Goal: Communication & Community: Answer question/provide support

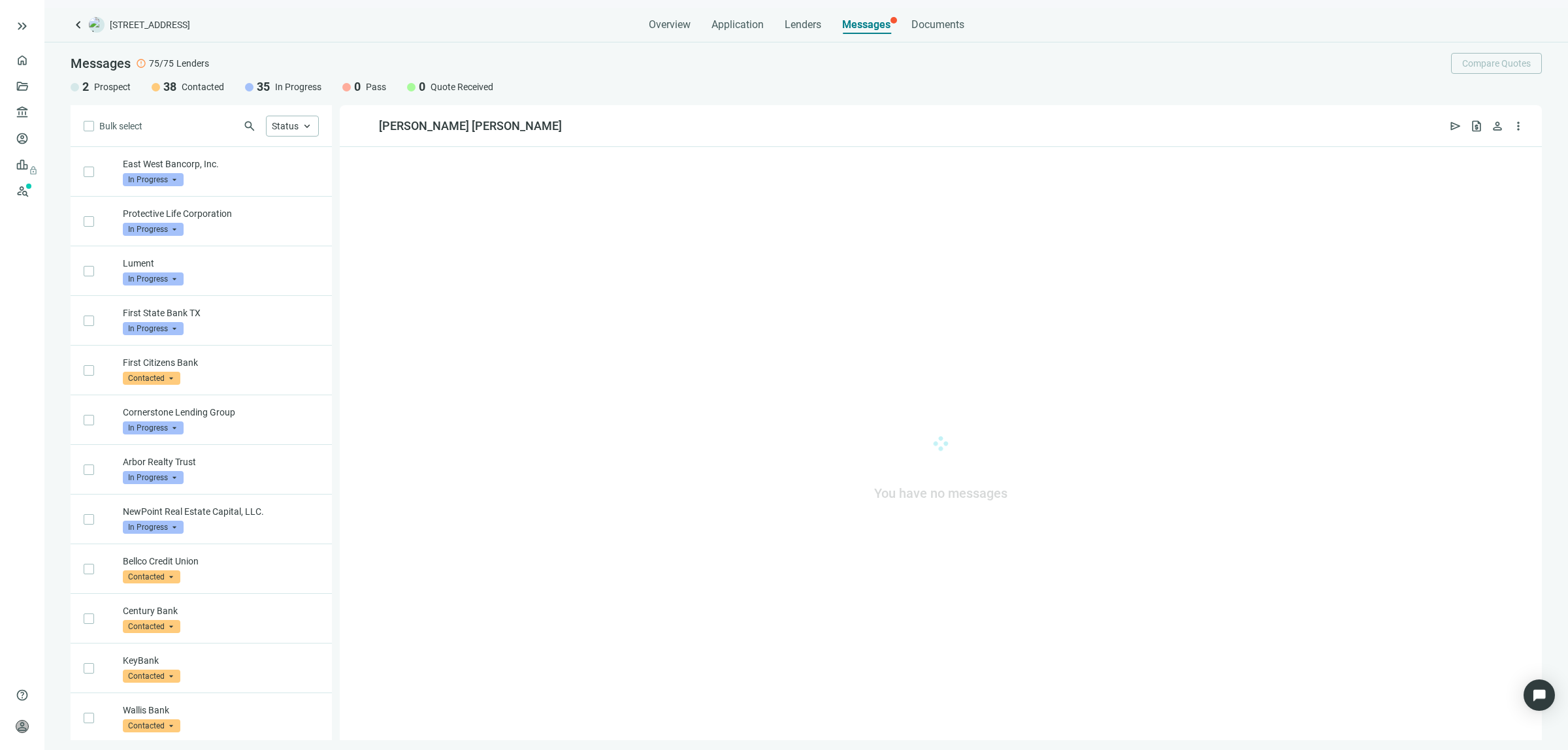
scroll to position [2340, 0]
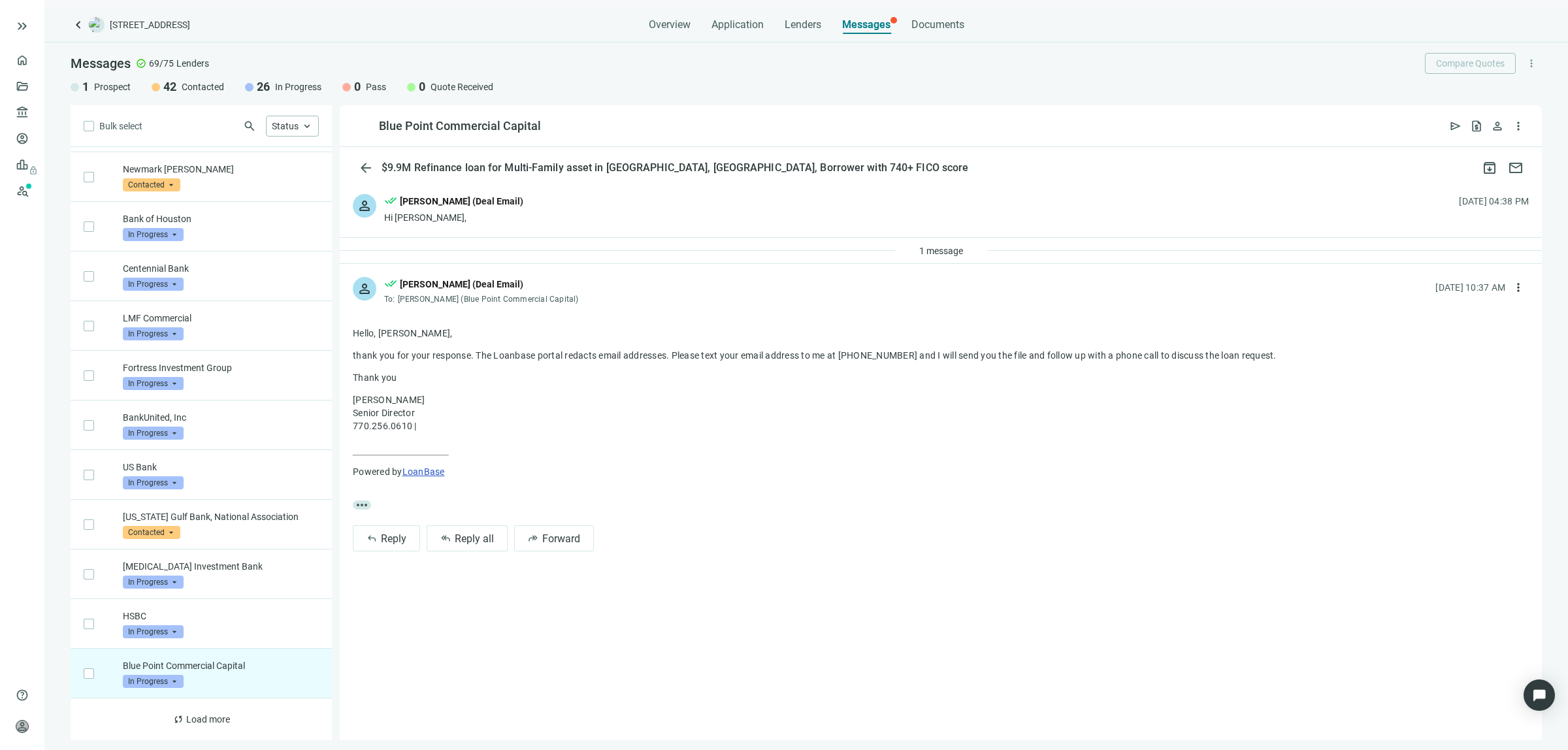
scroll to position [2762, 0]
click at [938, 249] on span "1 message" at bounding box center [941, 251] width 44 height 11
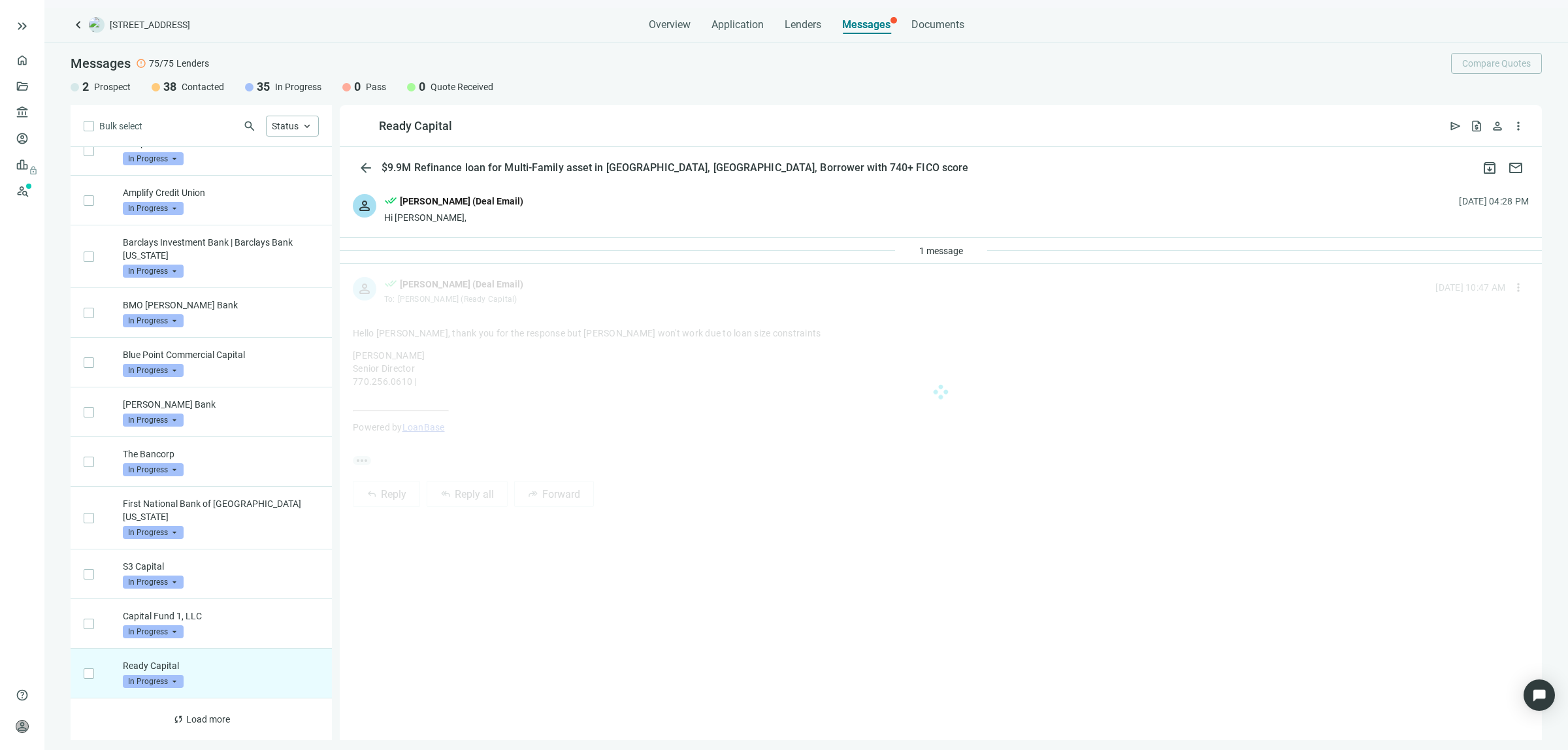
scroll to position [2951, 0]
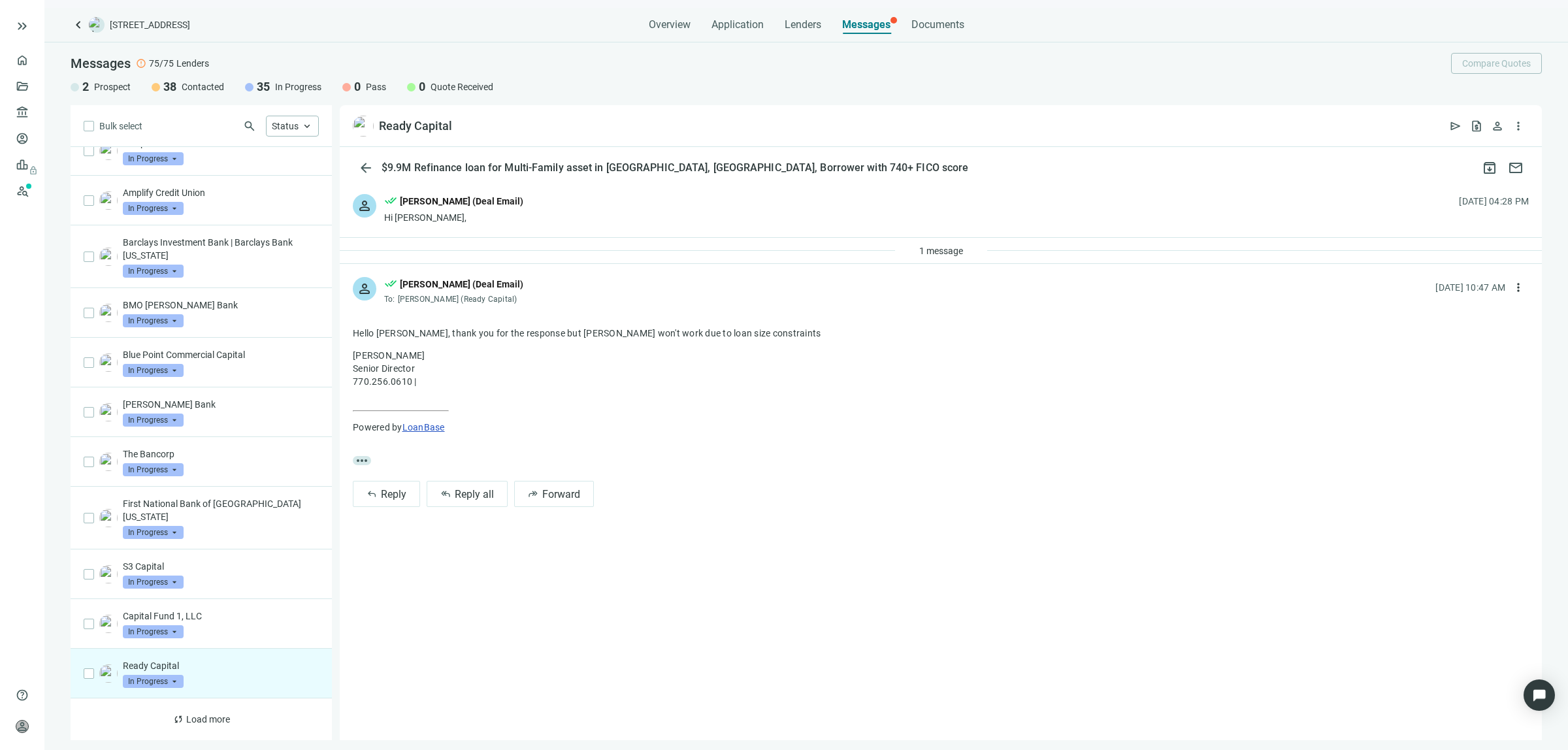
drag, startPoint x: 835, startPoint y: 255, endPoint x: 828, endPoint y: 253, distance: 7.3
click at [831, 253] on div "1 message" at bounding box center [941, 251] width 1202 height 26
click at [904, 249] on div "1 message" at bounding box center [941, 250] width 92 height 21
click at [927, 253] on span "1 message" at bounding box center [941, 251] width 44 height 11
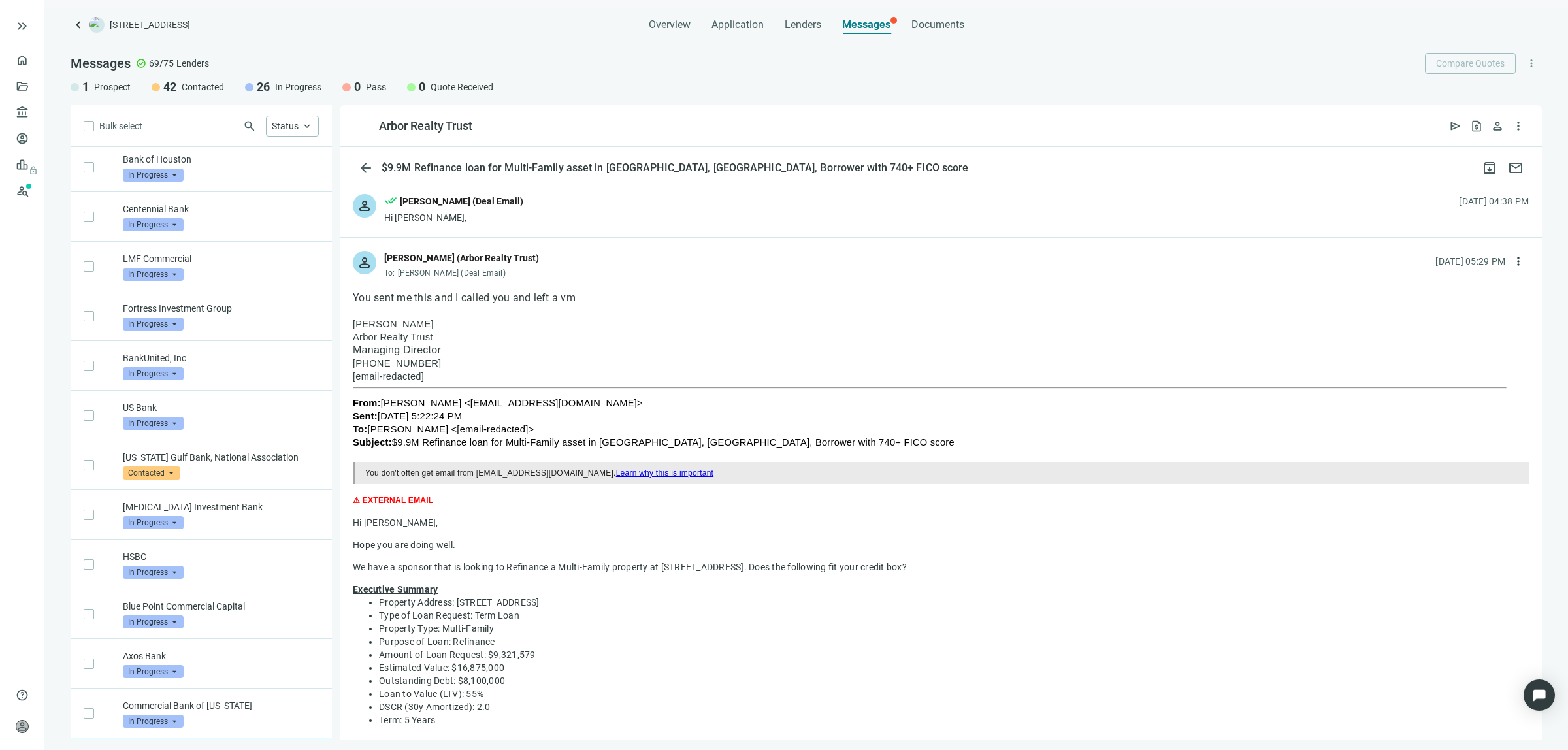
scroll to position [2870, 0]
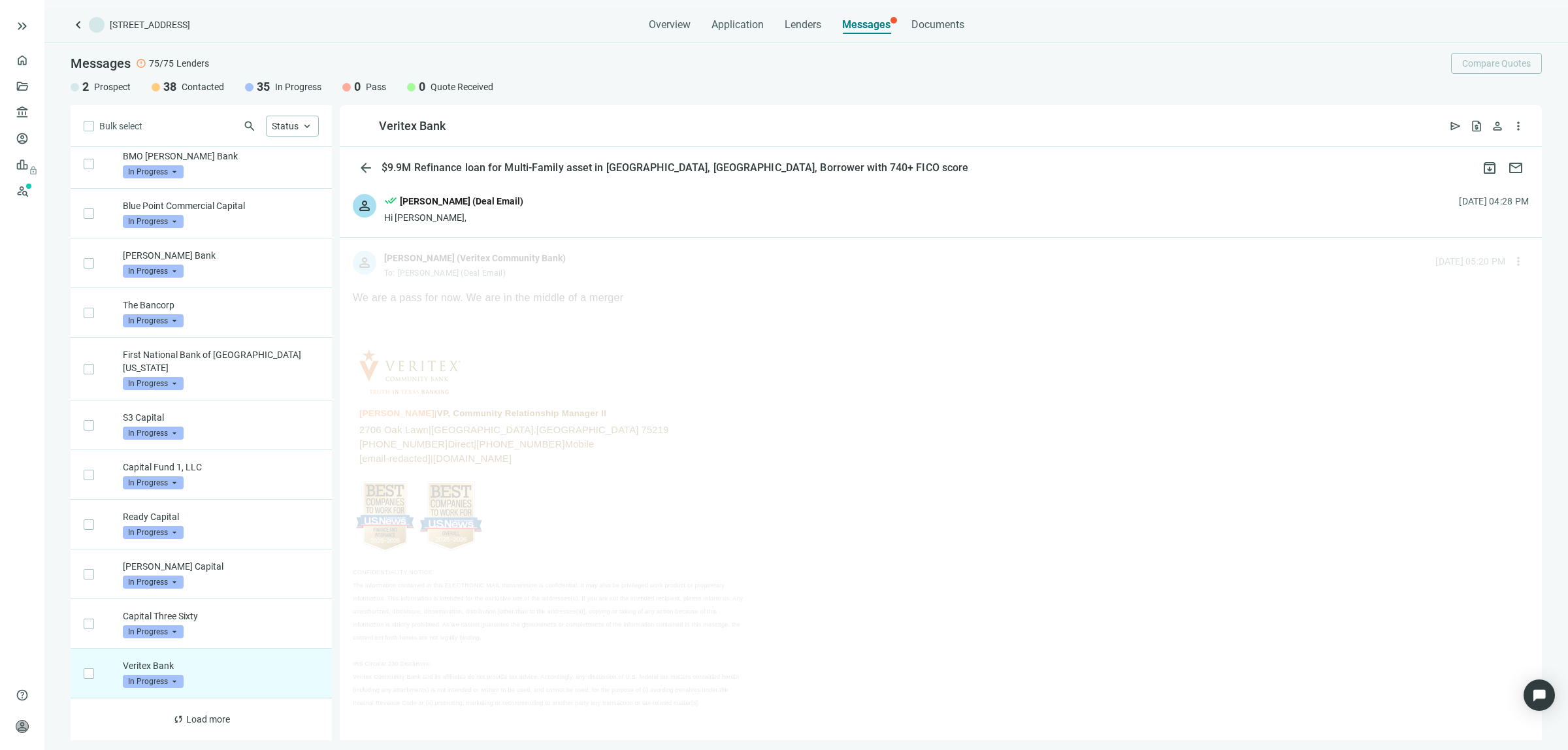
scroll to position [3100, 0]
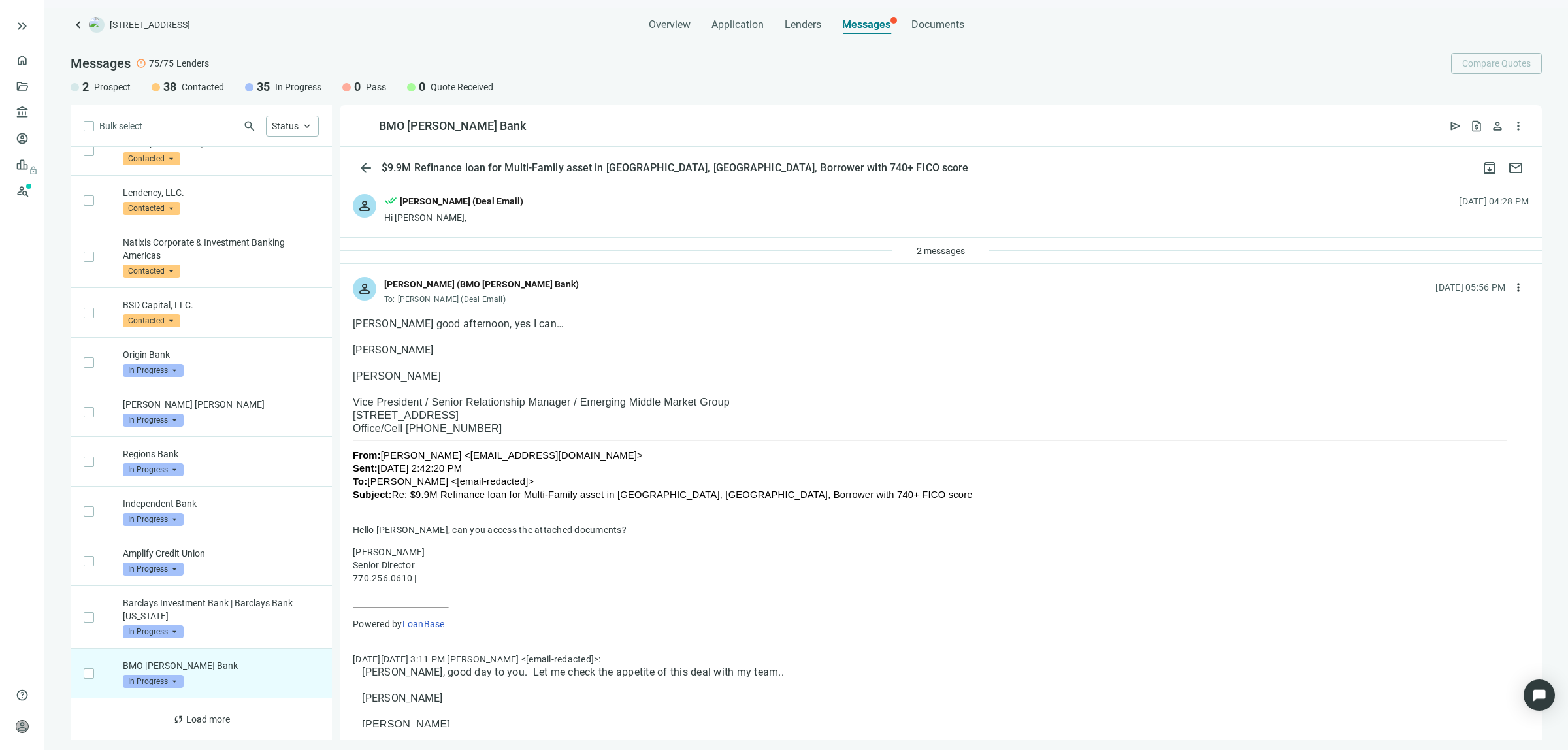
scroll to position [2602, 0]
click at [941, 250] on span "2 messages" at bounding box center [941, 251] width 48 height 11
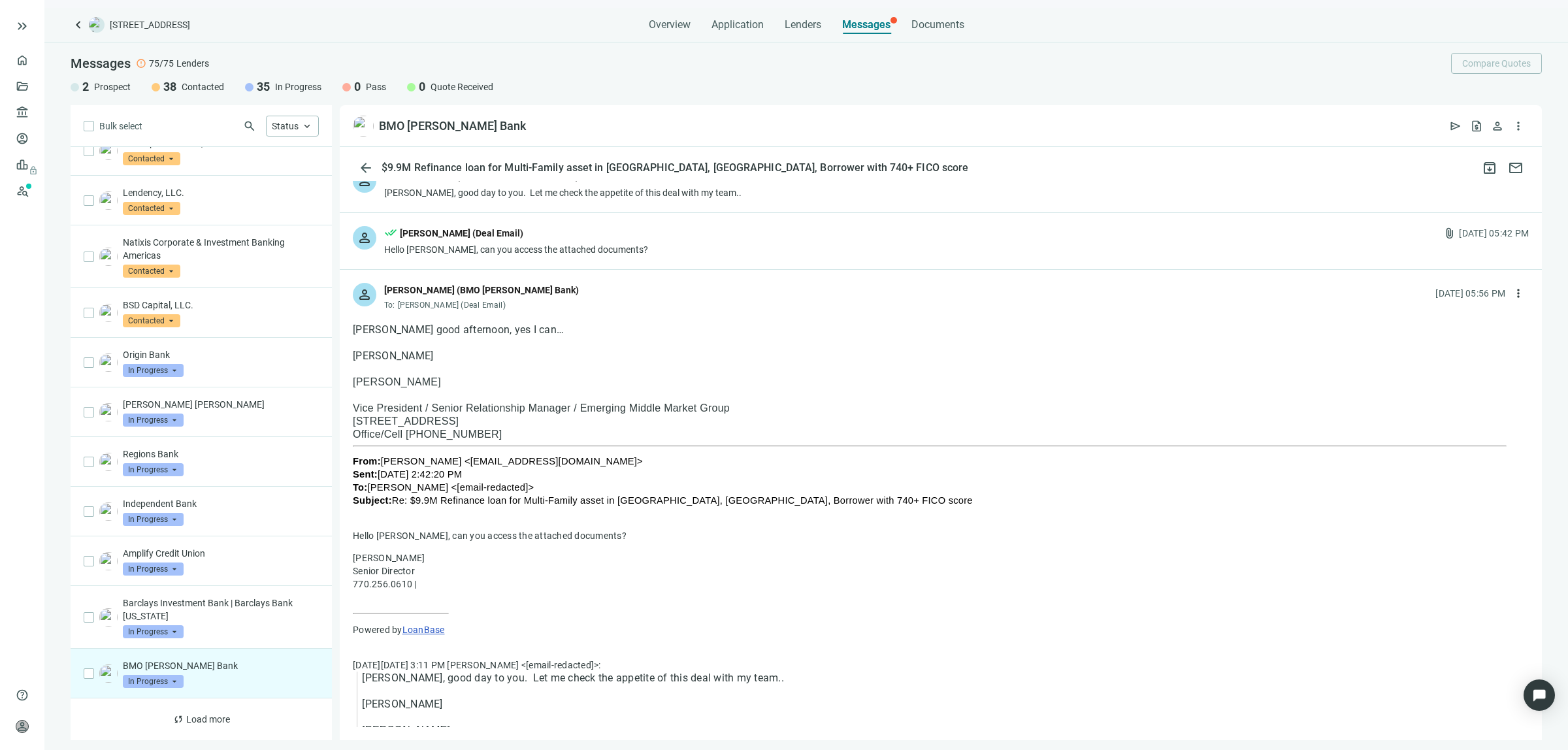
scroll to position [0, 0]
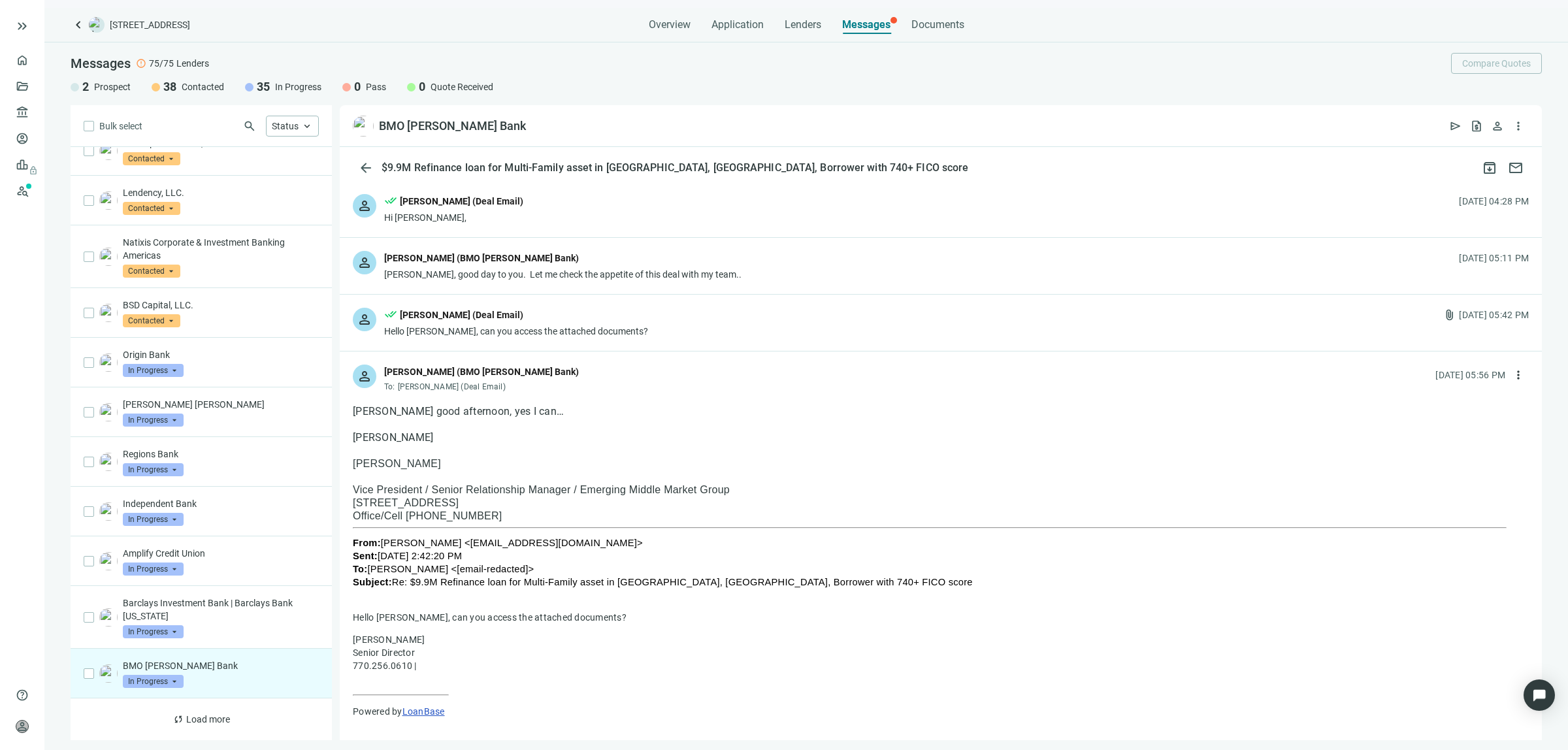
click at [611, 265] on div "Ignacio Ramirez (BMO Harris Bank)" at bounding box center [563, 259] width 357 height 17
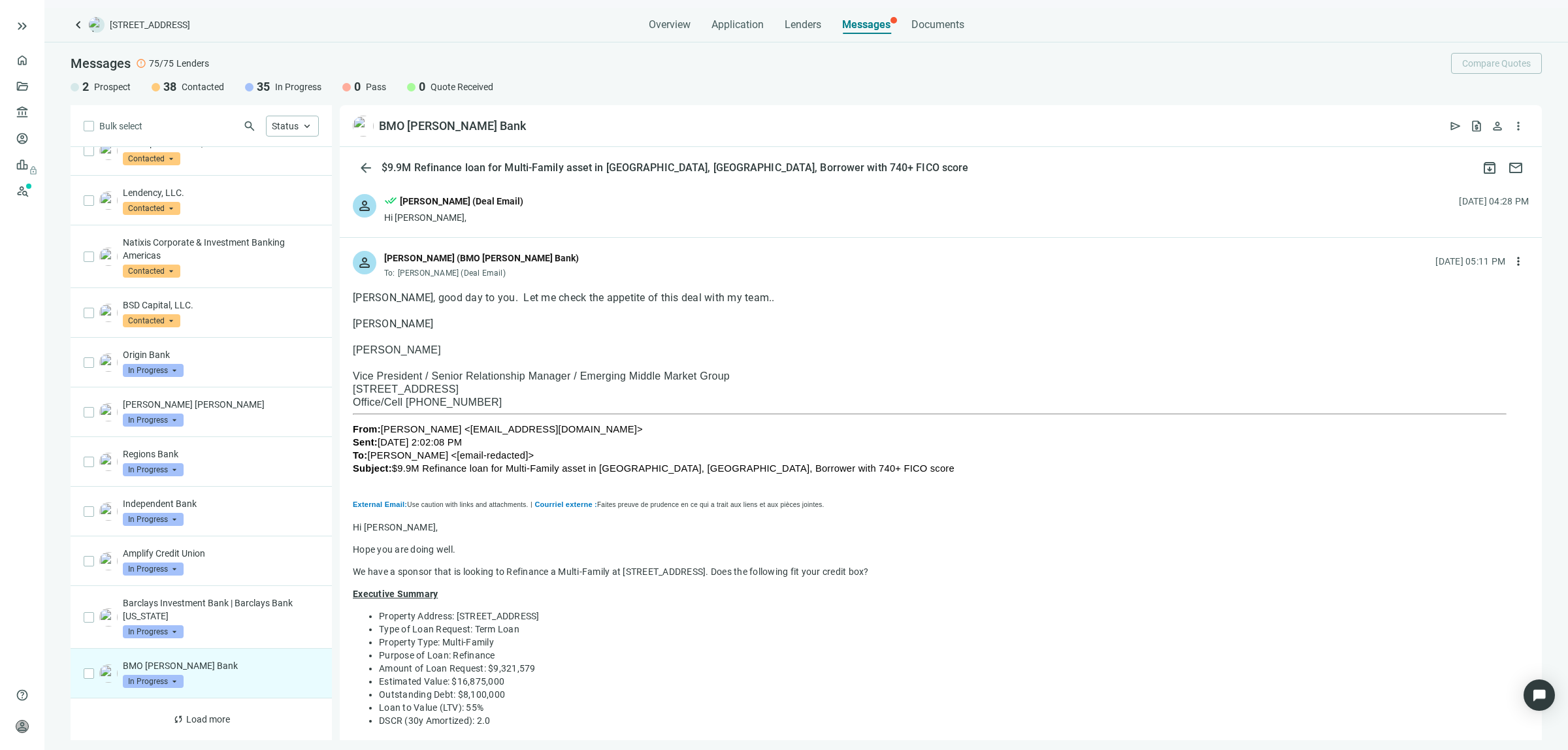
click at [630, 205] on div "person done_all Tony Baldwin (Deal Email) Hi Ignacio, 08.18.2025, 04:28 PM" at bounding box center [941, 209] width 1202 height 56
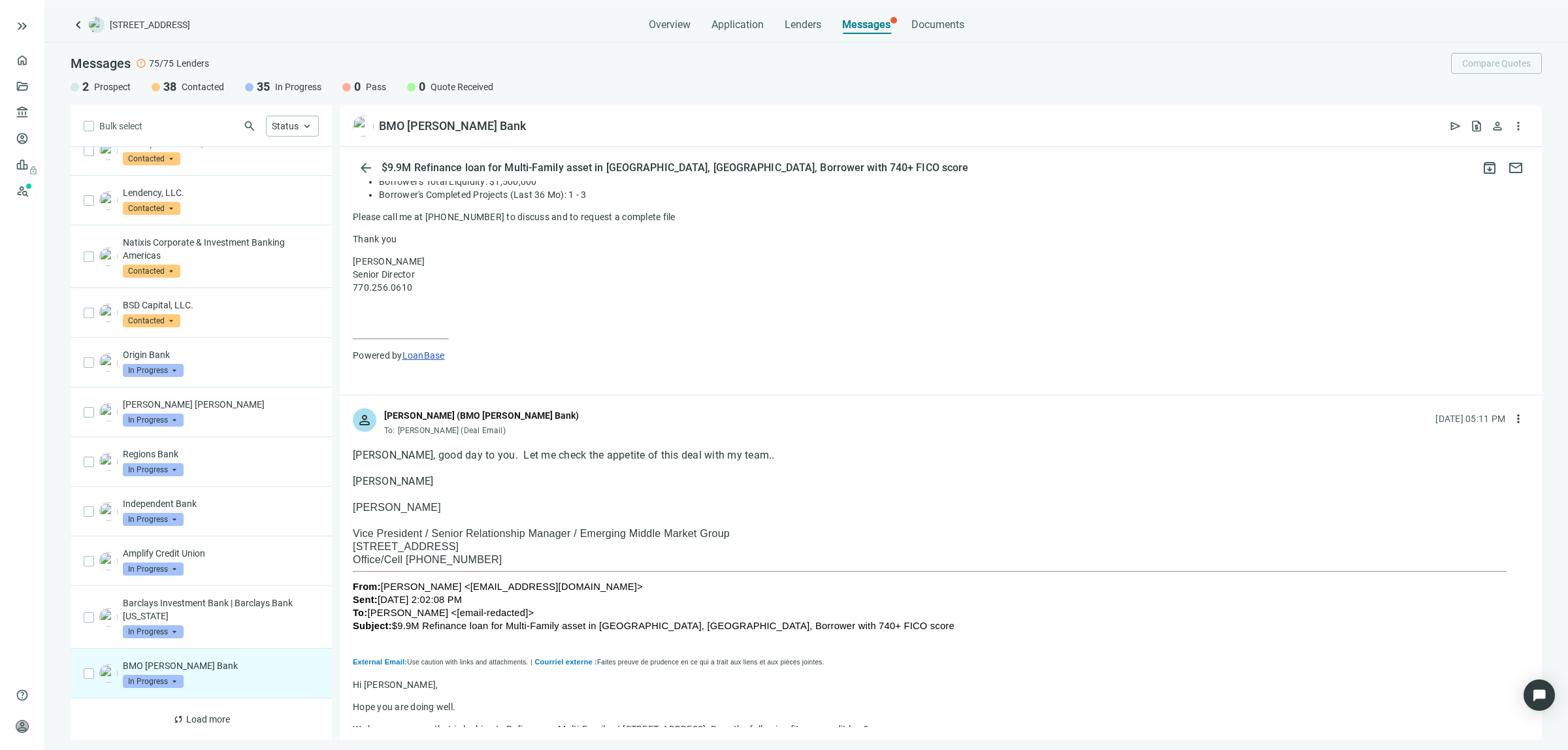
scroll to position [408, 0]
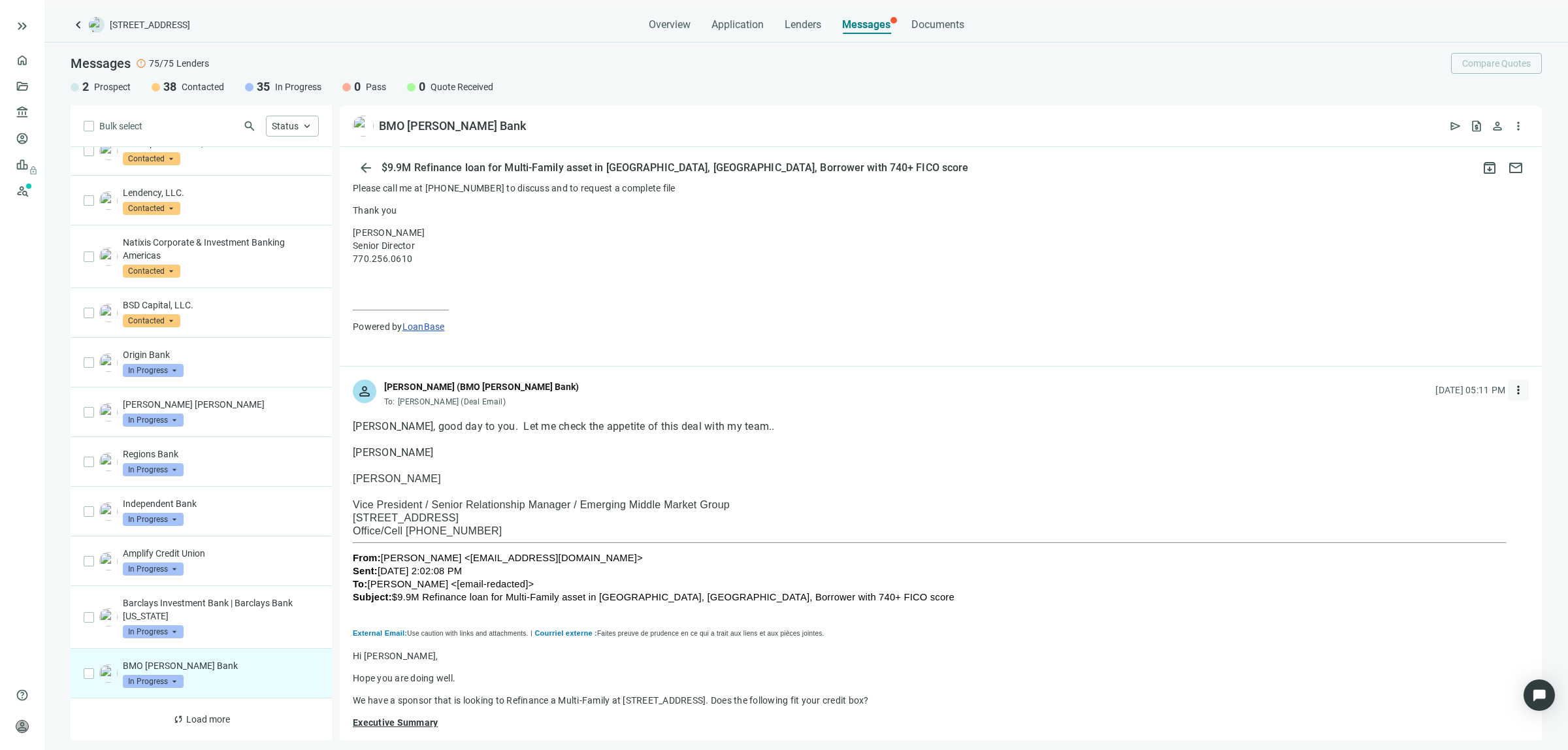
click at [1512, 391] on span "more_vert" at bounding box center [1518, 390] width 13 height 13
click at [1424, 443] on span "Reply all" at bounding box center [1426, 444] width 33 height 11
type textarea "**********"
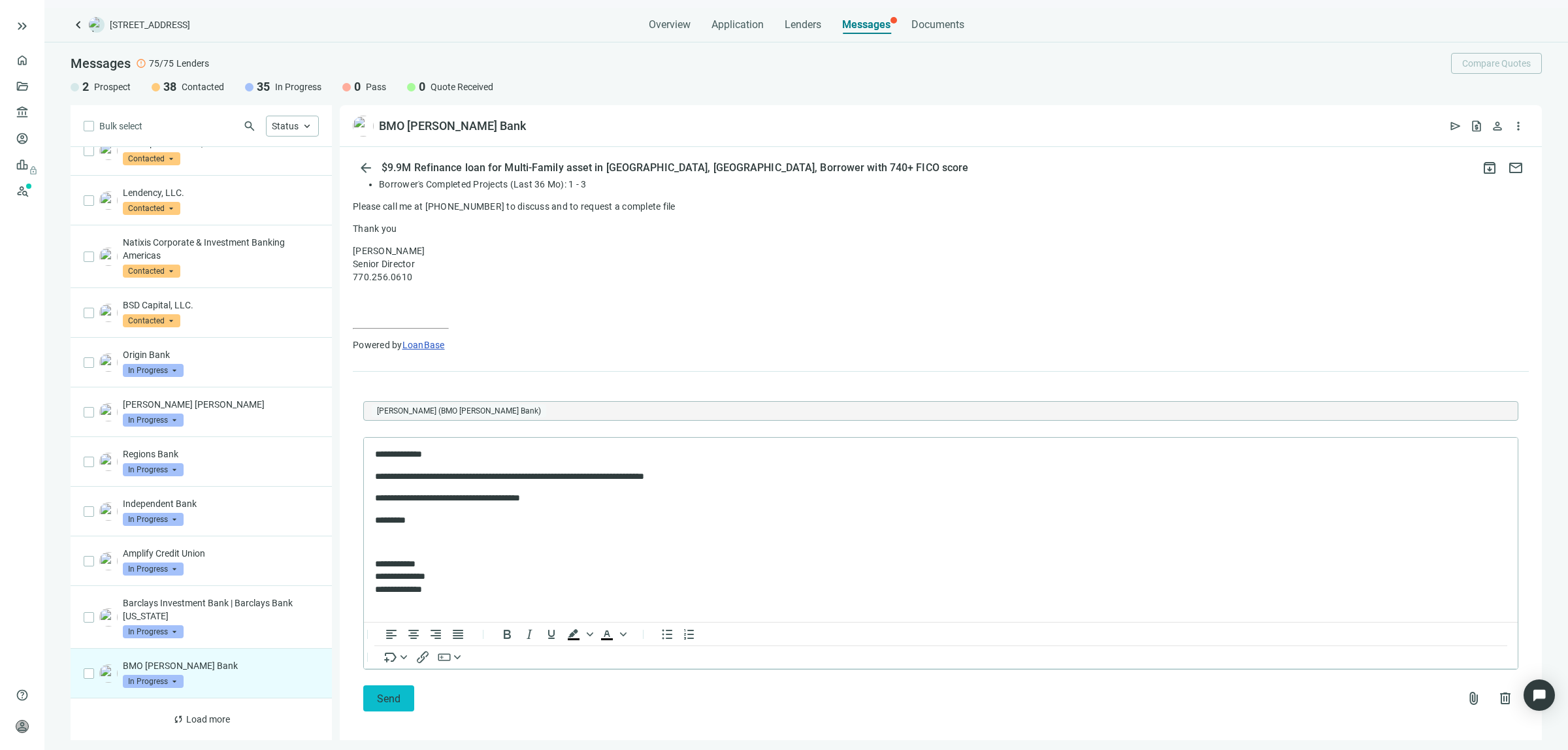
click at [396, 693] on span "Send" at bounding box center [389, 699] width 24 height 12
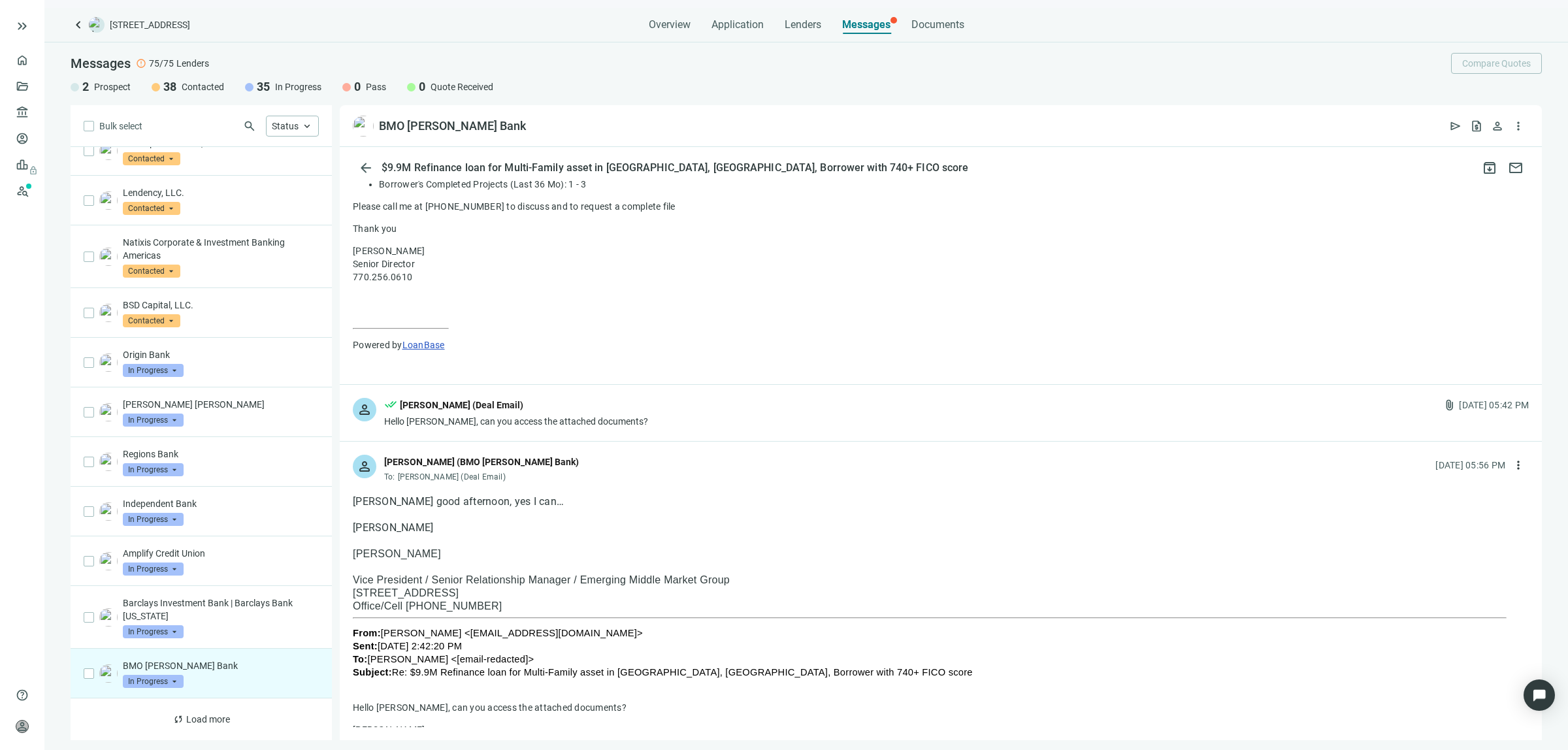
drag, startPoint x: 500, startPoint y: 607, endPoint x: 345, endPoint y: 533, distance: 171.8
drag, startPoint x: 493, startPoint y: 611, endPoint x: 351, endPoint y: 556, distance: 152.3
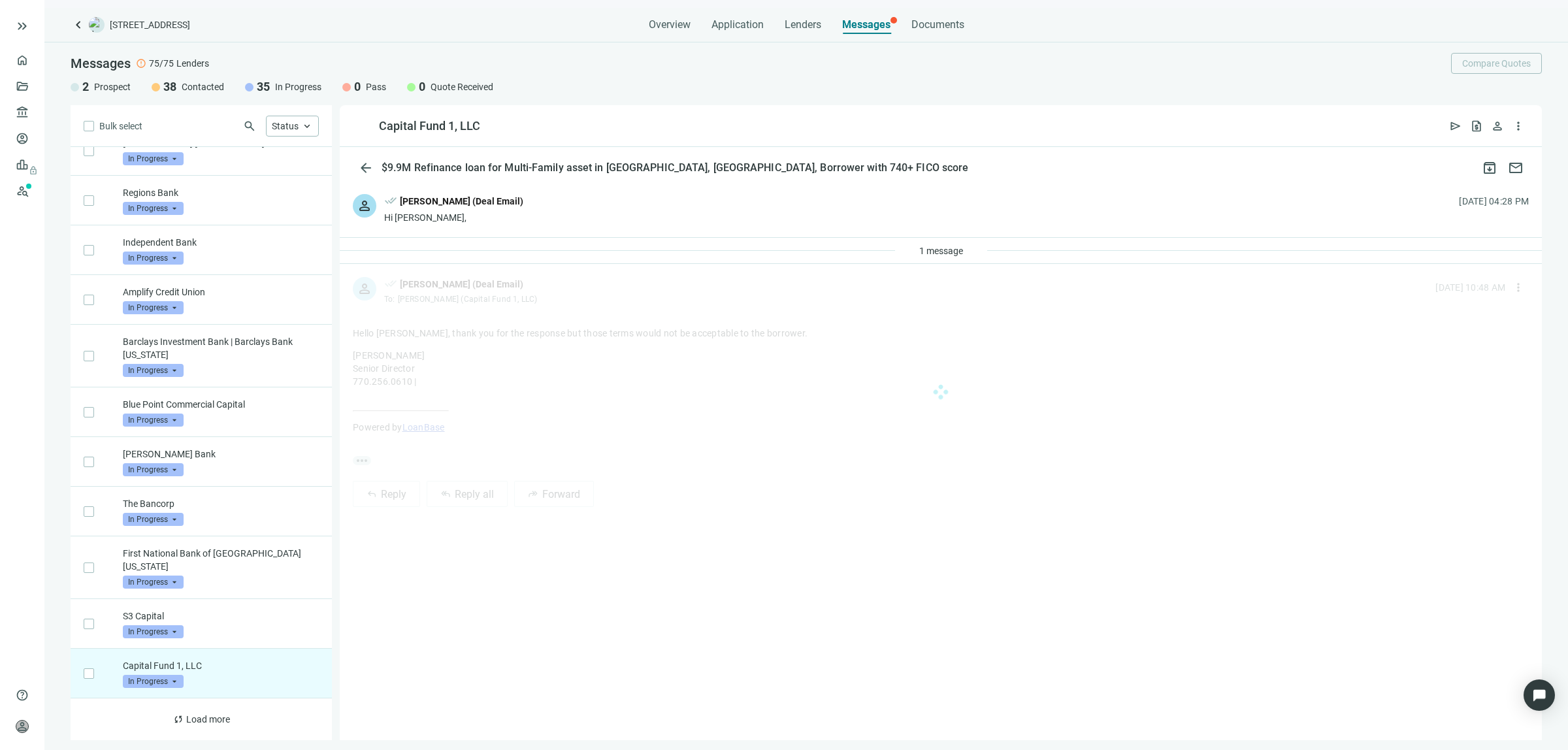
scroll to position [2901, 0]
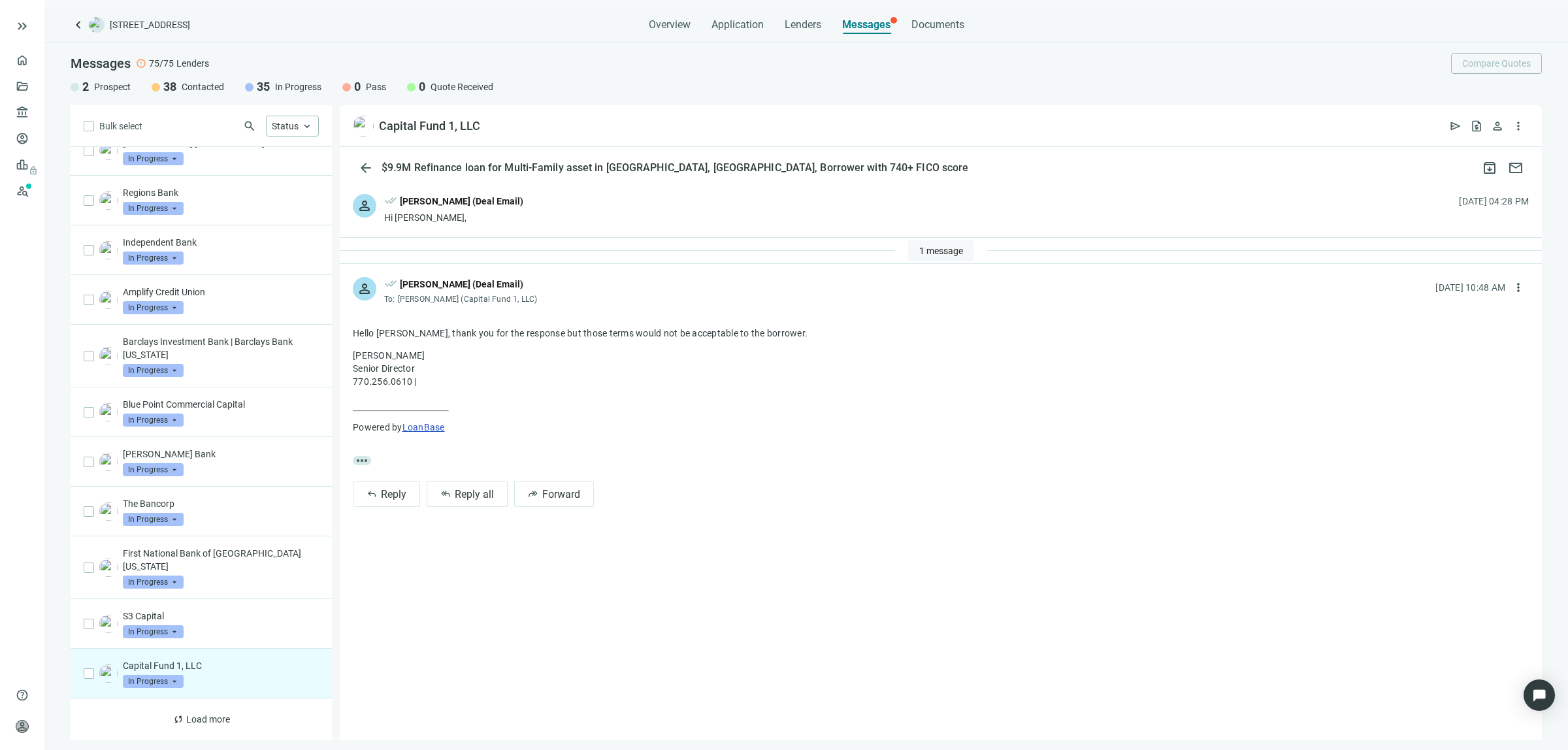
click at [914, 240] on button "1 message" at bounding box center [941, 250] width 66 height 21
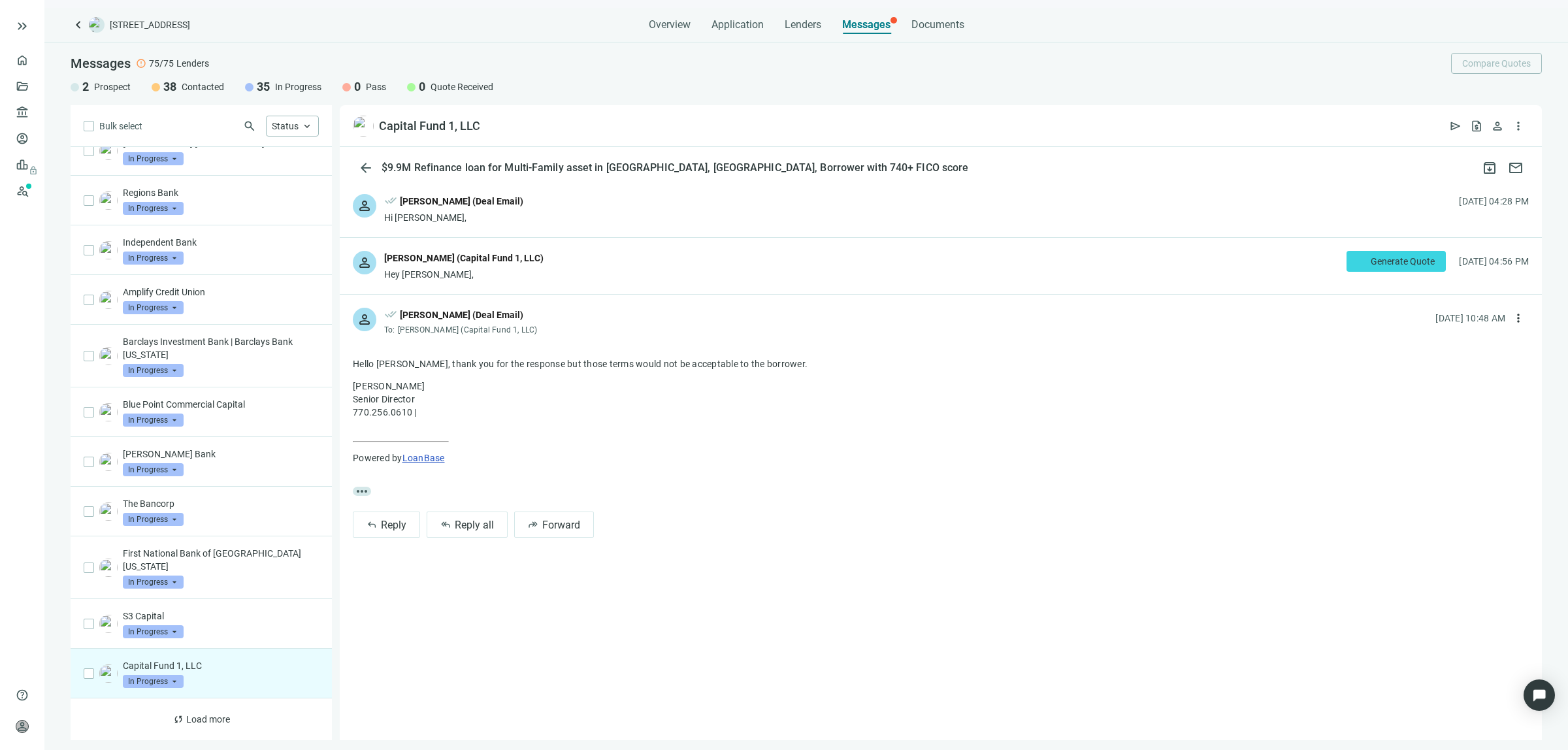
click at [843, 275] on div "person [PERSON_NAME] (Capital Fund 1, LLC) Hey [PERSON_NAME], Generate Quote [D…" at bounding box center [941, 266] width 1202 height 56
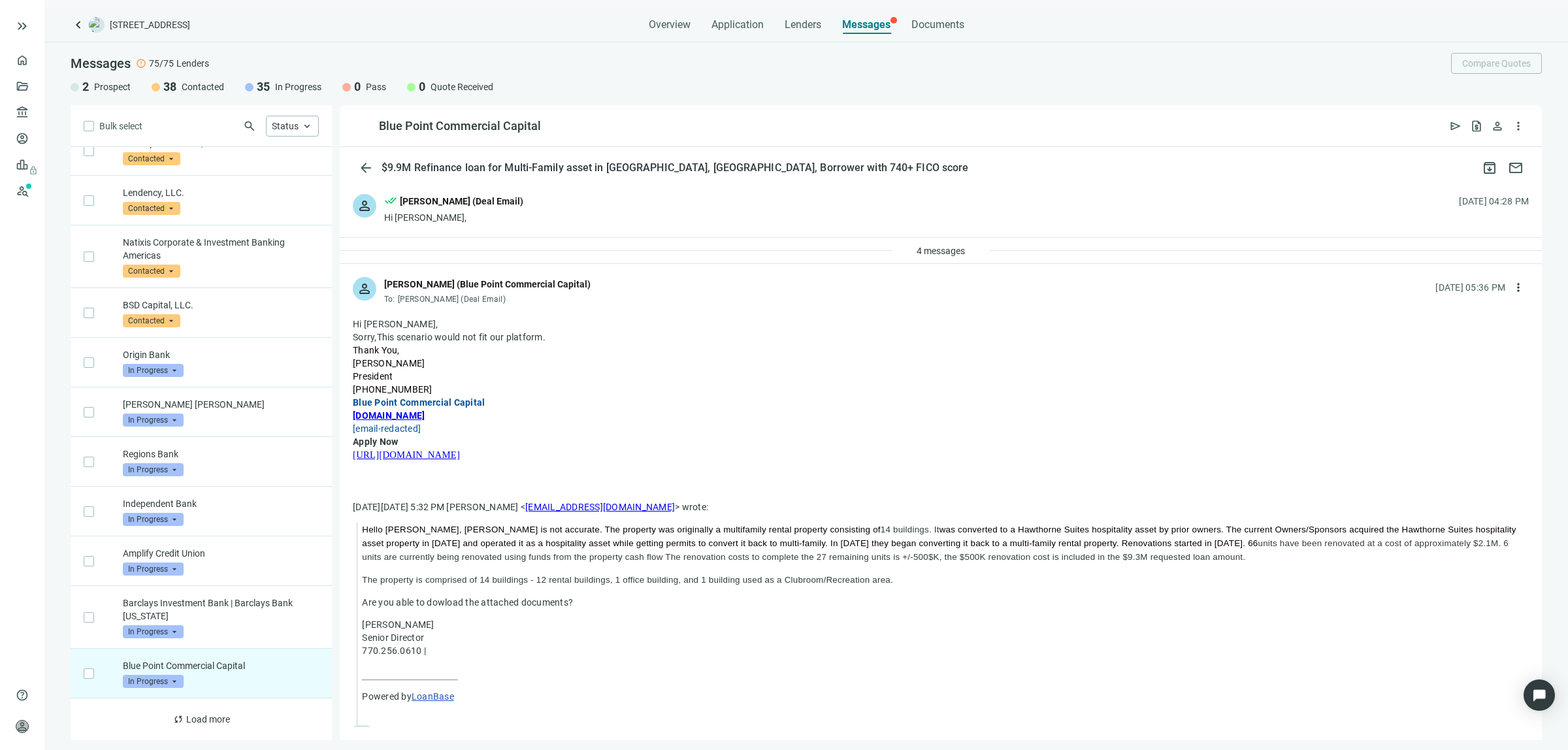
scroll to position [2651, 0]
